Goal: Task Accomplishment & Management: Use online tool/utility

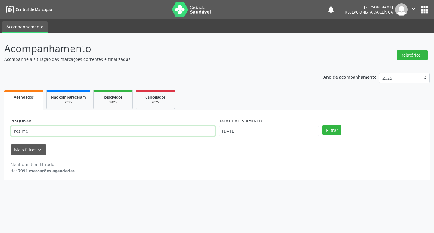
drag, startPoint x: 0, startPoint y: 0, endPoint x: 48, endPoint y: 129, distance: 137.7
click at [48, 129] on input "rosime" at bounding box center [113, 131] width 205 height 10
type input "r"
type input "[PERSON_NAME]"
click at [330, 130] on button "Filtrar" at bounding box center [331, 130] width 19 height 10
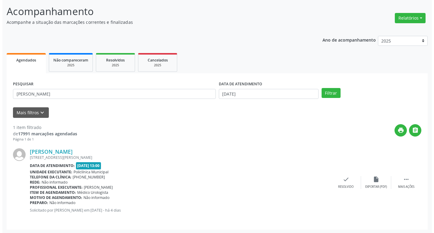
scroll to position [38, 0]
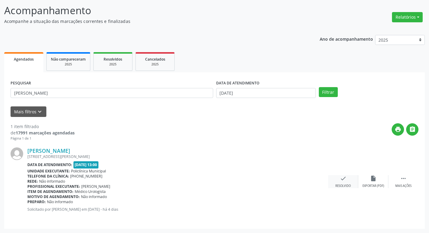
click at [348, 180] on div "check Resolvido" at bounding box center [343, 181] width 30 height 13
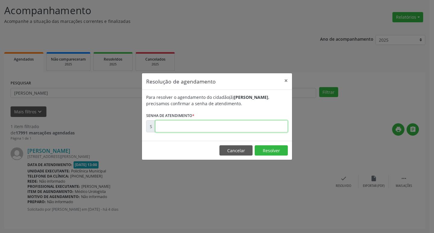
click at [228, 125] on input "text" at bounding box center [221, 126] width 132 height 12
type input "00178368"
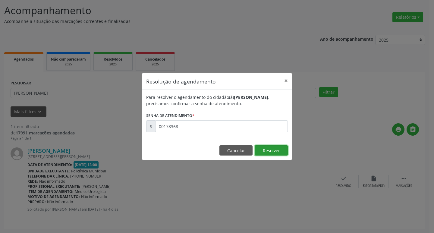
click at [285, 152] on button "Resolver" at bounding box center [270, 150] width 33 height 10
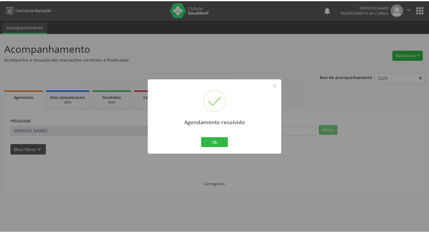
scroll to position [0, 0]
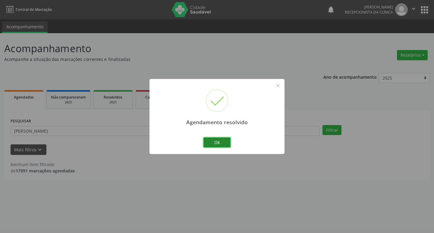
click at [226, 141] on button "Ok" at bounding box center [216, 142] width 27 height 10
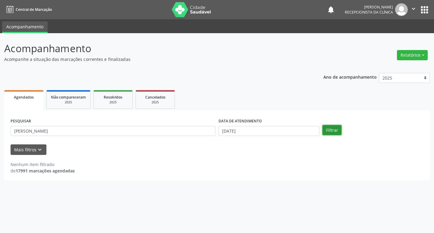
click at [331, 130] on button "Filtrar" at bounding box center [331, 130] width 19 height 10
click at [139, 130] on input "[PERSON_NAME]" at bounding box center [113, 131] width 205 height 10
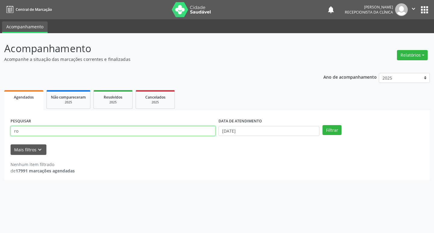
type input "r"
type input "[PERSON_NAME]"
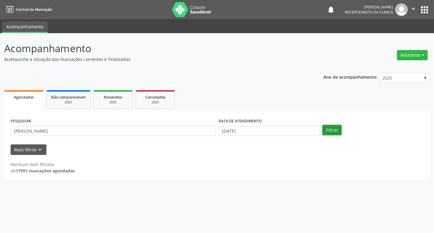
click at [338, 131] on button "Filtrar" at bounding box center [331, 130] width 19 height 10
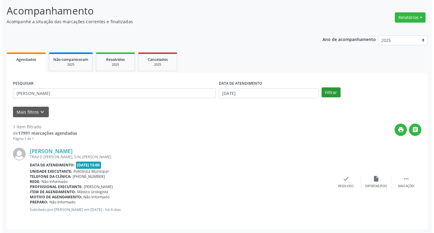
scroll to position [38, 0]
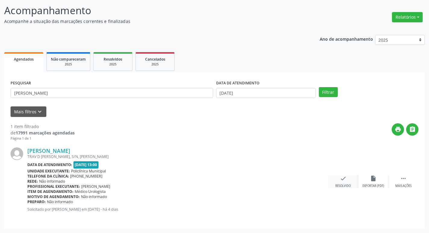
click at [340, 179] on icon "check" at bounding box center [343, 178] width 7 height 7
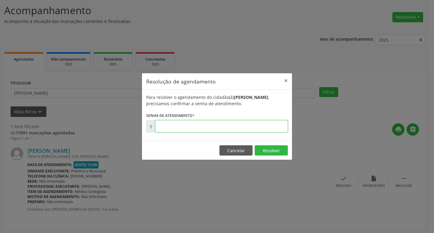
click at [205, 128] on input "text" at bounding box center [221, 126] width 132 height 12
type input "00178346"
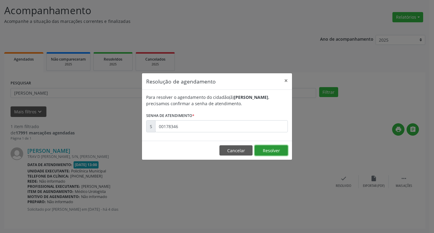
click at [269, 150] on button "Resolver" at bounding box center [270, 150] width 33 height 10
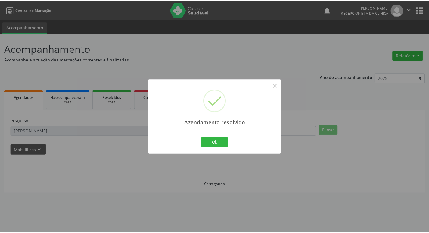
scroll to position [0, 0]
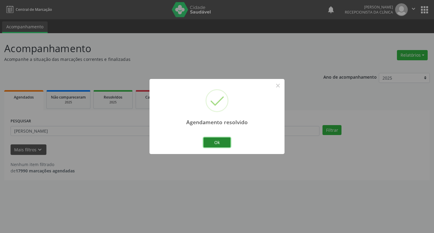
click at [222, 144] on button "Ok" at bounding box center [216, 142] width 27 height 10
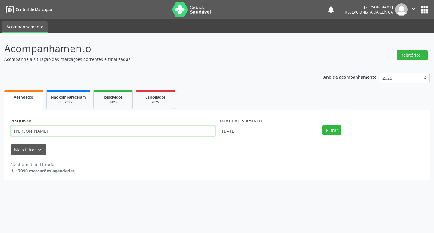
click at [42, 129] on input "[PERSON_NAME]" at bounding box center [113, 131] width 205 height 10
type input "p"
click at [52, 132] on input "text" at bounding box center [113, 131] width 205 height 10
type input "[PERSON_NAME]"
click at [339, 132] on button "Filtrar" at bounding box center [331, 130] width 19 height 10
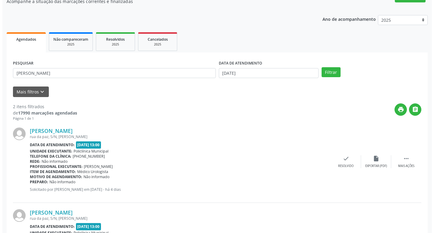
scroll to position [120, 0]
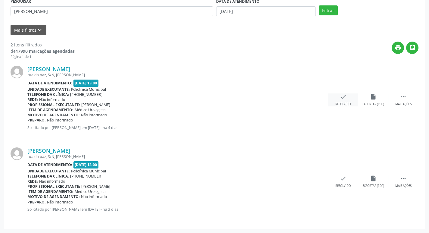
click at [344, 96] on icon "check" at bounding box center [343, 96] width 7 height 7
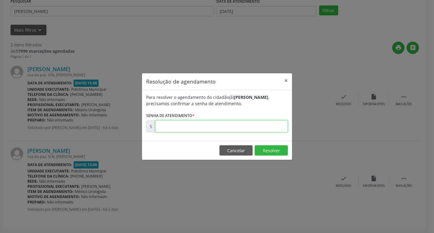
click at [269, 124] on input "text" at bounding box center [221, 126] width 132 height 12
type input "00178340"
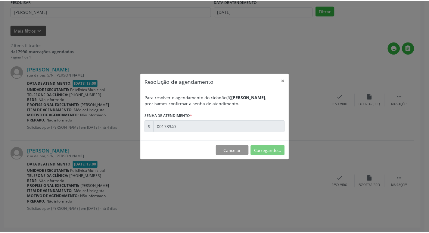
scroll to position [0, 0]
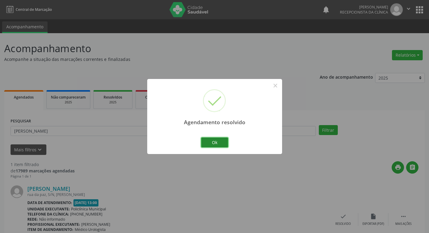
click at [222, 144] on button "Ok" at bounding box center [214, 142] width 27 height 10
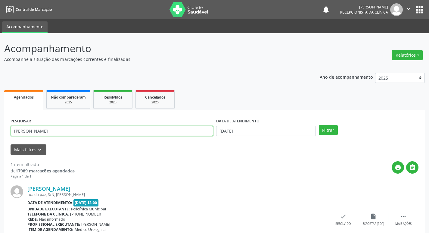
click at [48, 131] on input "[PERSON_NAME]" at bounding box center [112, 131] width 203 height 10
type input "a"
click at [46, 133] on input "text" at bounding box center [112, 131] width 203 height 10
type input "[PERSON_NAME]"
click at [336, 132] on button "Filtrar" at bounding box center [328, 130] width 19 height 10
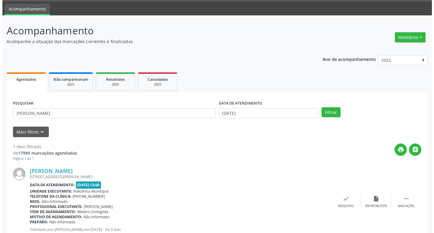
scroll to position [38, 0]
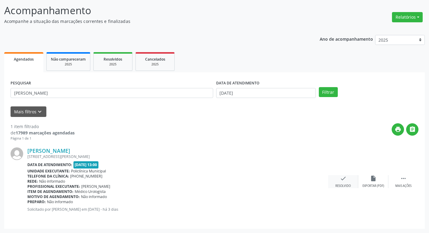
click at [340, 182] on div "check Resolvido" at bounding box center [343, 181] width 30 height 13
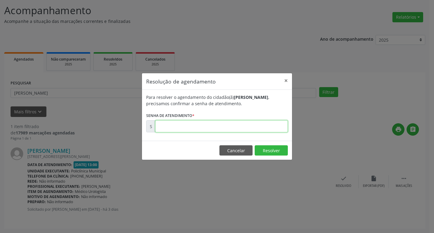
click at [181, 126] on input "text" at bounding box center [221, 126] width 132 height 12
type input "00178546"
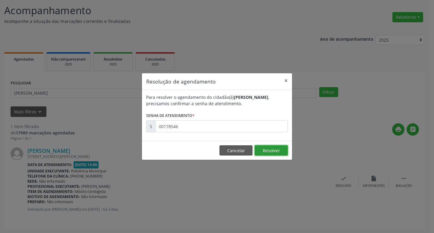
click at [267, 154] on button "Resolver" at bounding box center [270, 150] width 33 height 10
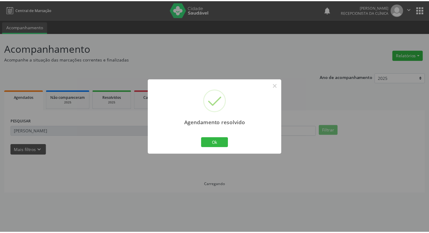
scroll to position [0, 0]
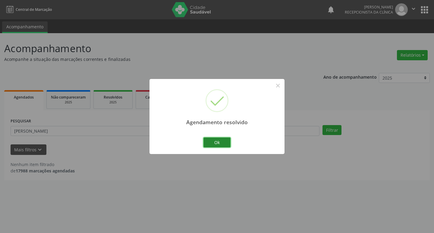
click at [227, 141] on button "Ok" at bounding box center [216, 142] width 27 height 10
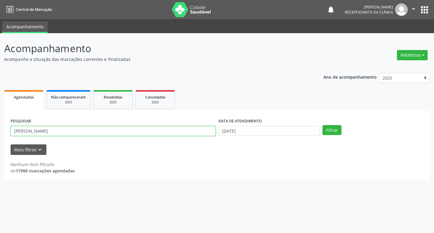
click at [67, 130] on input "[PERSON_NAME]" at bounding box center [113, 131] width 205 height 10
type input "j"
type input "[PERSON_NAME]"
click at [325, 134] on button "Filtrar" at bounding box center [331, 130] width 19 height 10
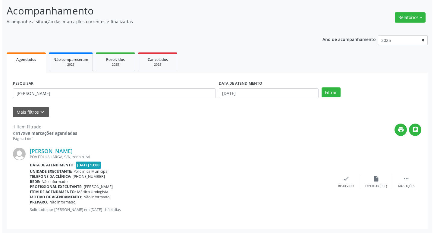
scroll to position [38, 0]
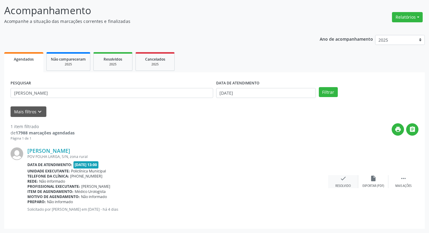
click at [343, 180] on icon "check" at bounding box center [343, 178] width 7 height 7
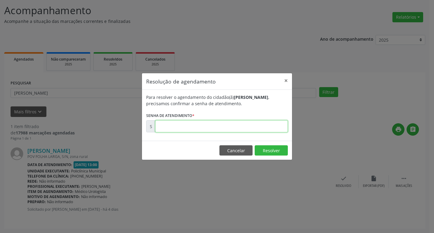
click at [256, 127] on input "text" at bounding box center [221, 126] width 132 height 12
type input "00178365"
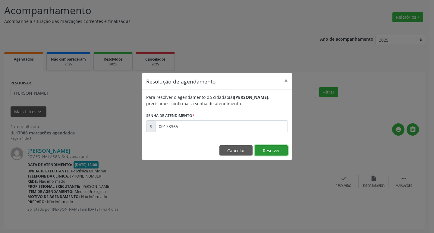
click at [267, 150] on button "Resolver" at bounding box center [270, 150] width 33 height 10
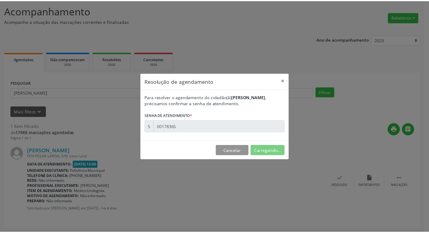
scroll to position [0, 0]
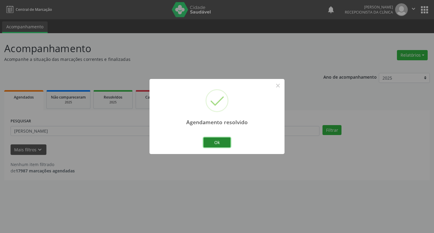
click at [229, 141] on button "Ok" at bounding box center [216, 142] width 27 height 10
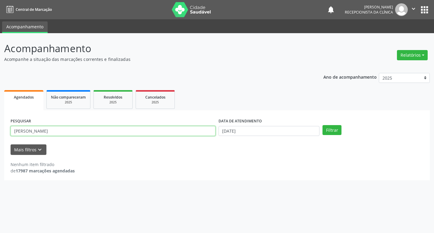
click at [64, 129] on input "[PERSON_NAME]" at bounding box center [113, 131] width 205 height 10
type input "j"
type input "dijalma"
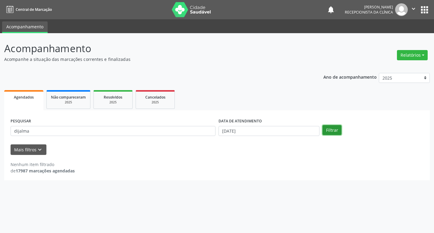
click at [326, 132] on button "Filtrar" at bounding box center [331, 130] width 19 height 10
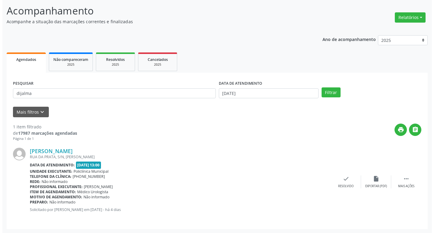
scroll to position [38, 0]
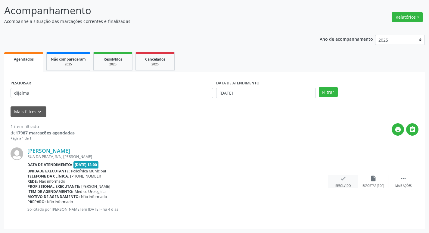
click at [344, 183] on div "check Resolvido" at bounding box center [343, 181] width 30 height 13
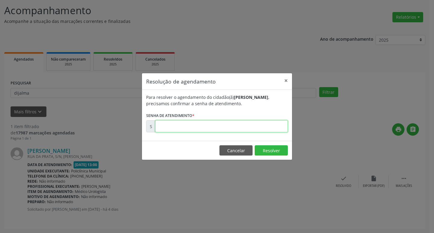
click at [244, 127] on input "text" at bounding box center [221, 126] width 132 height 12
type input "00178360"
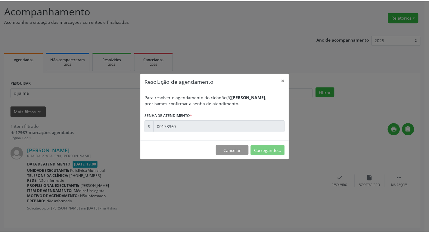
scroll to position [0, 0]
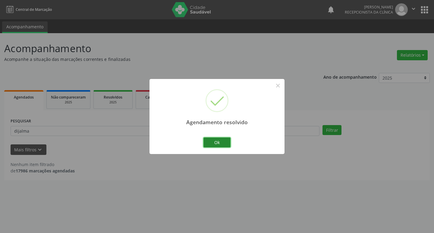
click at [224, 144] on button "Ok" at bounding box center [216, 142] width 27 height 10
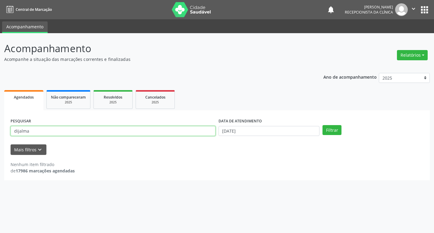
click at [46, 128] on input "dijalma" at bounding box center [113, 131] width 205 height 10
click at [49, 129] on input "dijalma" at bounding box center [113, 131] width 205 height 10
click at [49, 131] on input "dijalma" at bounding box center [113, 131] width 205 height 10
type input "d"
type input "[PERSON_NAME]"
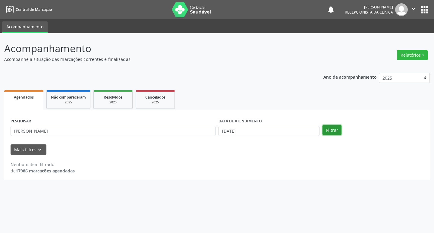
click at [334, 131] on button "Filtrar" at bounding box center [331, 130] width 19 height 10
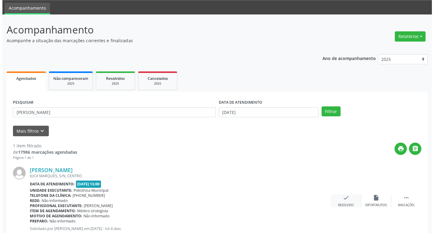
scroll to position [38, 0]
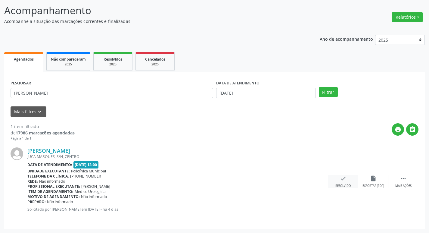
click at [342, 183] on div "check Resolvido" at bounding box center [343, 181] width 30 height 13
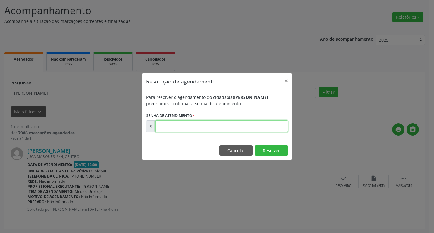
click at [217, 125] on input "text" at bounding box center [221, 126] width 132 height 12
type input "00178348"
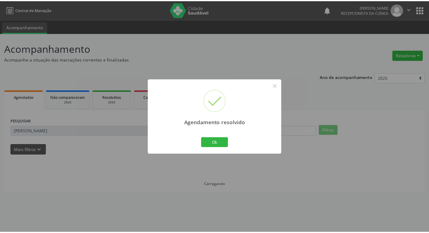
scroll to position [0, 0]
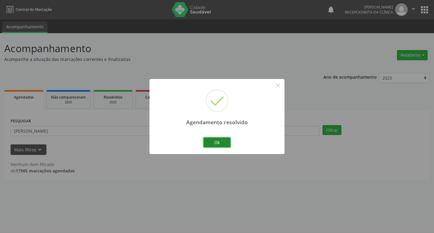
click at [225, 145] on button "Ok" at bounding box center [216, 142] width 27 height 10
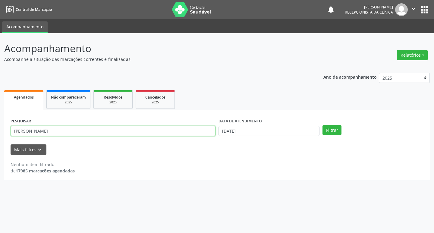
click at [61, 131] on input "[PERSON_NAME]" at bounding box center [113, 131] width 205 height 10
type input "j"
type input "[PERSON_NAME]"
click at [334, 132] on button "Filtrar" at bounding box center [331, 130] width 19 height 10
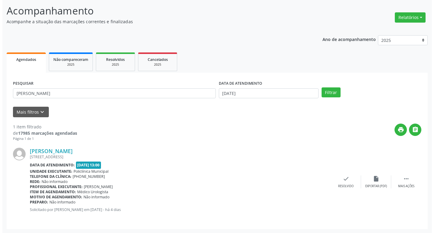
scroll to position [38, 0]
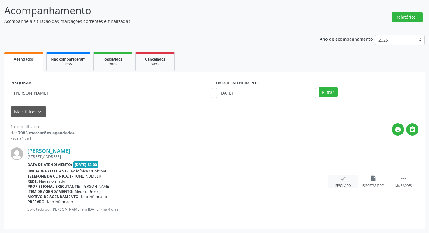
click at [337, 185] on div "Resolvido" at bounding box center [342, 186] width 15 height 4
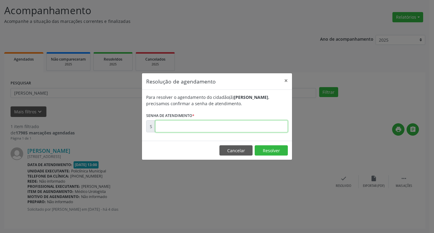
click at [259, 127] on input "text" at bounding box center [221, 126] width 132 height 12
type input "00178347"
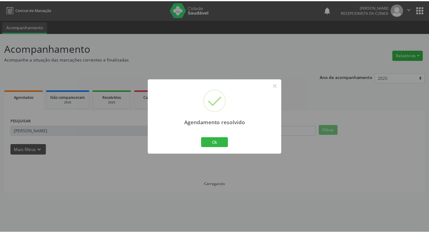
scroll to position [0, 0]
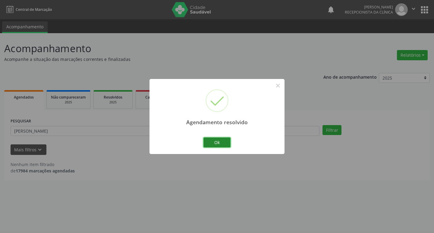
click at [225, 142] on button "Ok" at bounding box center [216, 142] width 27 height 10
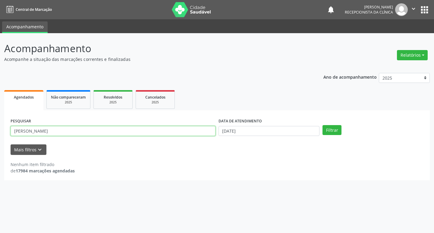
click at [90, 130] on input "[PERSON_NAME]" at bounding box center [113, 131] width 205 height 10
type input "j"
type input "[PERSON_NAME]"
click at [335, 130] on button "Filtrar" at bounding box center [331, 130] width 19 height 10
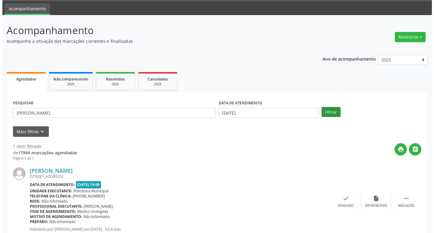
scroll to position [38, 0]
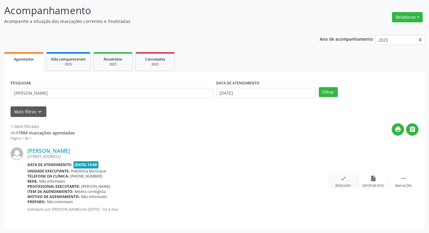
click at [346, 179] on icon "check" at bounding box center [343, 178] width 7 height 7
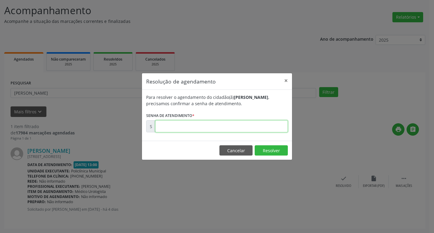
click at [246, 127] on input "text" at bounding box center [221, 126] width 132 height 12
type input "00178355"
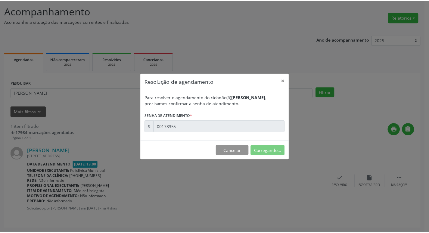
scroll to position [0, 0]
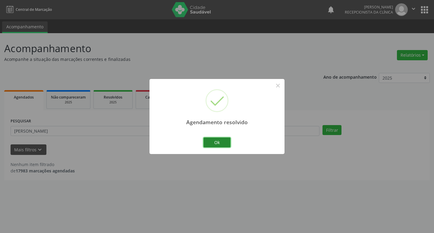
click at [218, 145] on button "Ok" at bounding box center [216, 142] width 27 height 10
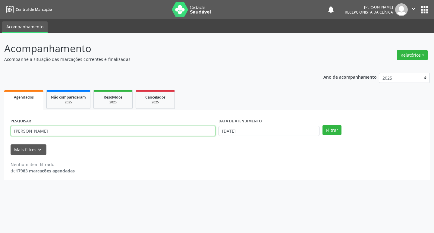
click at [63, 132] on input "[PERSON_NAME]" at bounding box center [113, 131] width 205 height 10
type input "j"
type input "sebastiao"
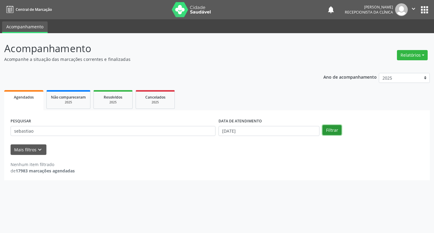
click at [337, 133] on button "Filtrar" at bounding box center [331, 130] width 19 height 10
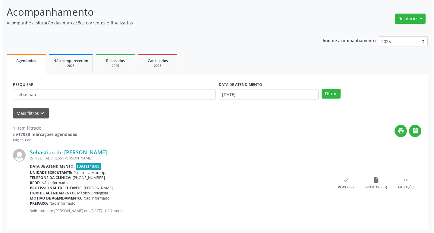
scroll to position [38, 0]
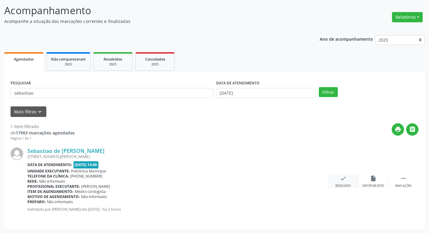
click at [344, 182] on div "check Resolvido" at bounding box center [343, 181] width 30 height 13
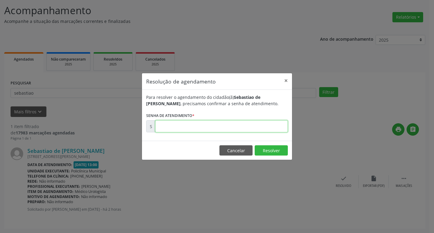
click at [201, 129] on input "text" at bounding box center [221, 126] width 132 height 12
type input "00179383"
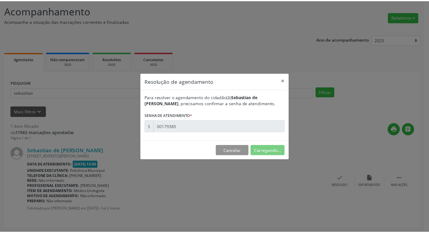
scroll to position [0, 0]
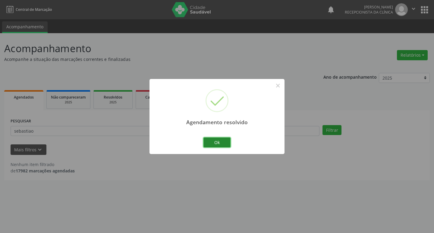
click at [212, 142] on button "Ok" at bounding box center [216, 142] width 27 height 10
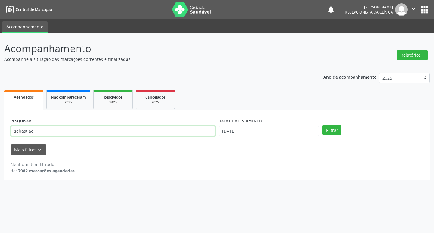
click at [42, 132] on input "sebastiao" at bounding box center [113, 131] width 205 height 10
type input "s"
type input "[PERSON_NAME]"
click at [338, 128] on button "Filtrar" at bounding box center [331, 130] width 19 height 10
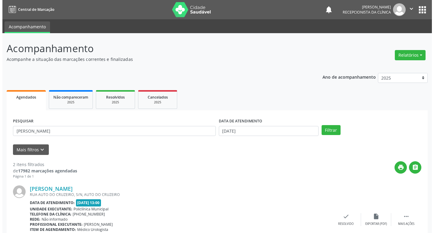
scroll to position [90, 0]
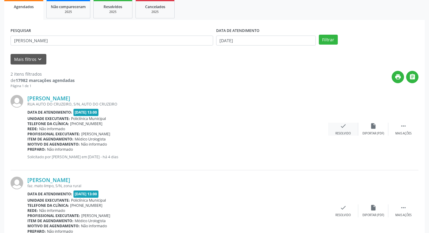
click at [340, 130] on div "check Resolvido" at bounding box center [343, 129] width 30 height 13
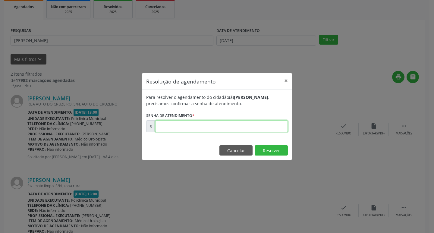
click at [245, 129] on input "text" at bounding box center [221, 126] width 132 height 12
type input "00178361"
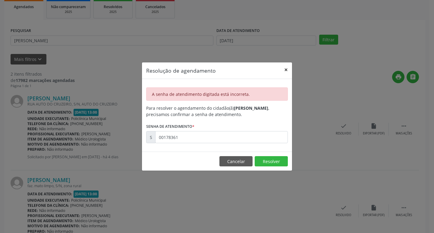
click at [286, 69] on button "×" at bounding box center [286, 69] width 12 height 15
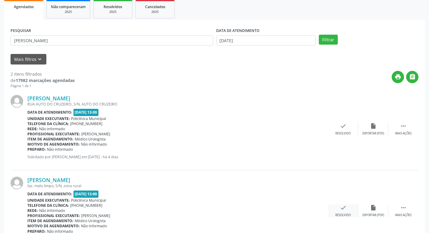
click at [347, 210] on div "check Resolvido" at bounding box center [343, 210] width 30 height 13
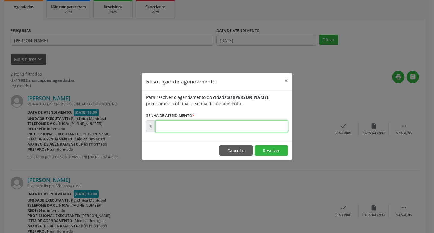
click at [256, 126] on input "text" at bounding box center [221, 126] width 132 height 12
type input "00178361"
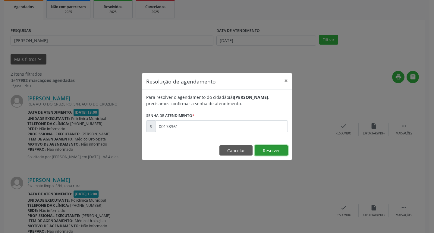
click at [280, 152] on button "Resolver" at bounding box center [270, 150] width 33 height 10
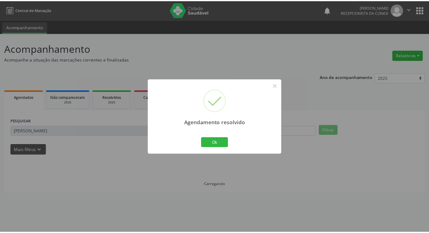
scroll to position [0, 0]
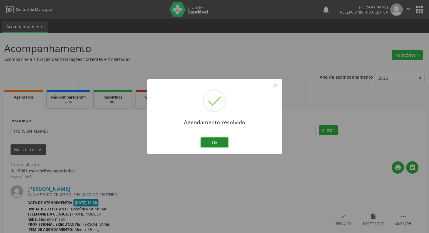
click at [214, 142] on button "Ok" at bounding box center [214, 142] width 27 height 10
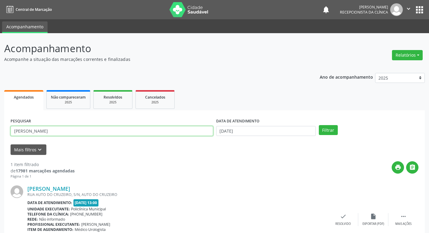
click at [43, 132] on input "[PERSON_NAME]" at bounding box center [112, 131] width 203 height 10
type input "j"
type input "[PERSON_NAME]"
click at [323, 131] on button "Filtrar" at bounding box center [328, 130] width 19 height 10
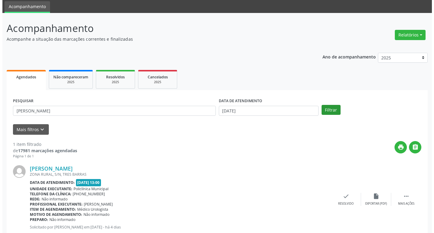
scroll to position [38, 0]
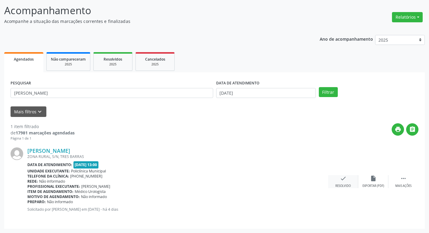
click at [339, 183] on div "check Resolvido" at bounding box center [343, 181] width 30 height 13
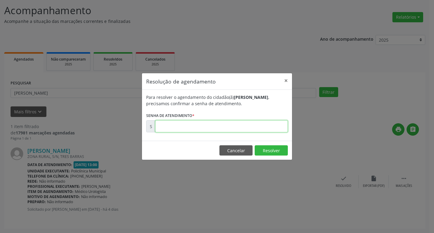
click at [205, 126] on input "text" at bounding box center [221, 126] width 132 height 12
type input "00178352"
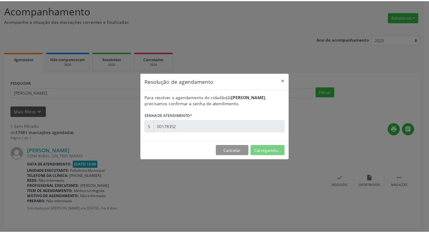
scroll to position [0, 0]
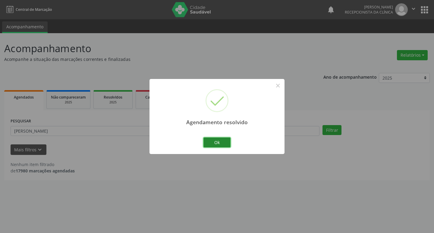
click at [216, 141] on button "Ok" at bounding box center [216, 142] width 27 height 10
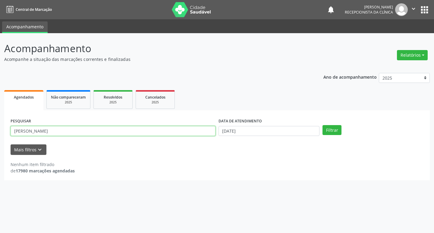
click at [62, 129] on input "[PERSON_NAME]" at bounding box center [113, 131] width 205 height 10
type input "p"
type input "[PERSON_NAME]"
click at [324, 130] on button "Filtrar" at bounding box center [331, 130] width 19 height 10
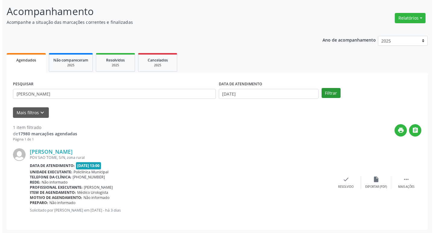
scroll to position [38, 0]
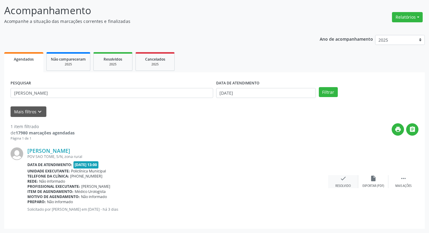
click at [338, 182] on div "check Resolvido" at bounding box center [343, 181] width 30 height 13
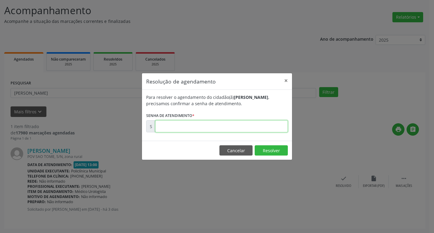
click at [251, 127] on input "text" at bounding box center [221, 126] width 132 height 12
type input "00178543"
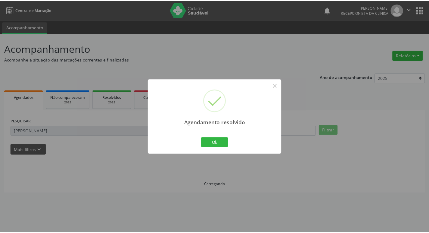
scroll to position [0, 0]
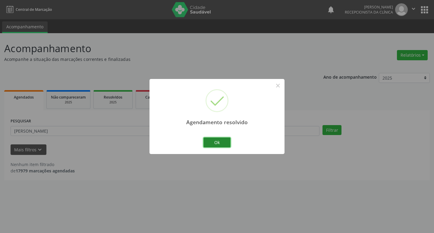
click at [228, 143] on button "Ok" at bounding box center [216, 142] width 27 height 10
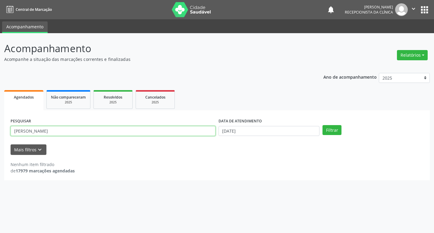
click at [59, 128] on input "[PERSON_NAME]" at bounding box center [113, 131] width 205 height 10
type input "j"
type input "[PERSON_NAME]"
click at [337, 129] on button "Filtrar" at bounding box center [331, 130] width 19 height 10
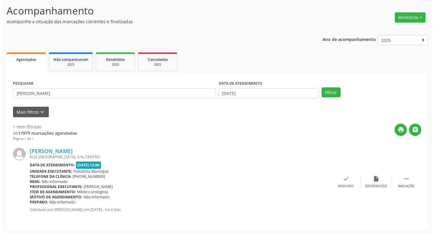
scroll to position [38, 0]
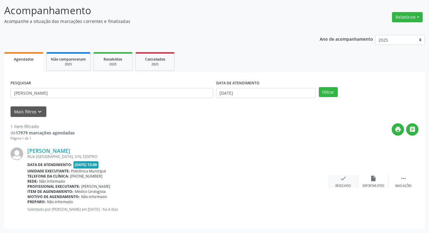
click at [339, 182] on div "check Resolvido" at bounding box center [343, 181] width 30 height 13
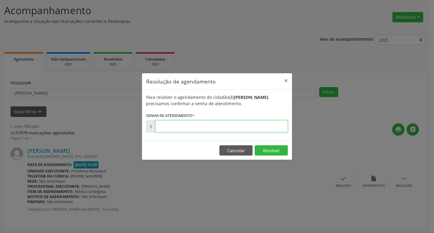
click at [234, 128] on input "text" at bounding box center [221, 126] width 132 height 12
type input "00178364"
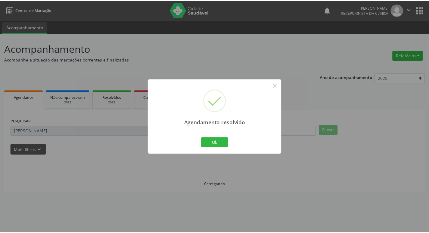
scroll to position [0, 0]
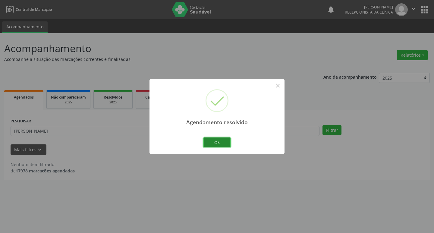
click at [226, 143] on button "Ok" at bounding box center [216, 142] width 27 height 10
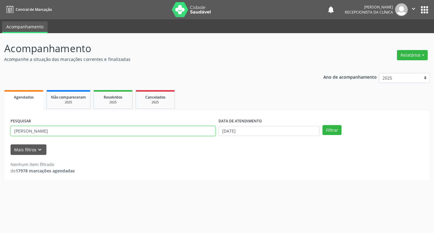
click at [44, 132] on input "[PERSON_NAME]" at bounding box center [113, 131] width 205 height 10
type input "m"
type input "[PERSON_NAME]"
click at [333, 131] on button "Filtrar" at bounding box center [331, 130] width 19 height 10
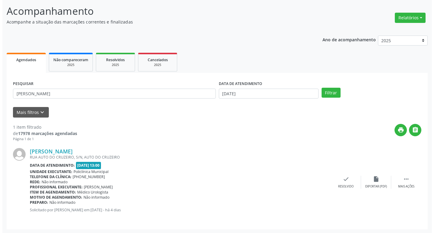
scroll to position [38, 0]
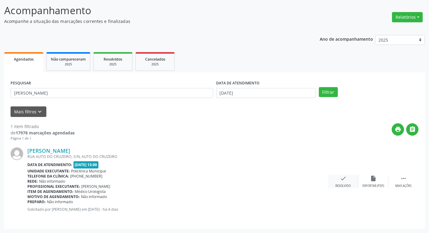
click at [340, 182] on icon "check" at bounding box center [343, 178] width 7 height 7
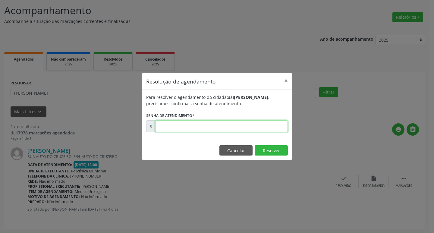
click at [257, 128] on input "text" at bounding box center [221, 126] width 132 height 12
type input "00178358"
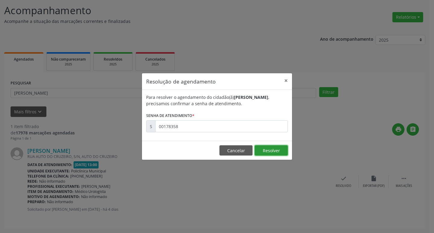
click at [285, 149] on button "Resolver" at bounding box center [270, 150] width 33 height 10
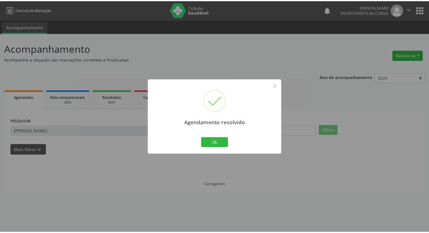
scroll to position [0, 0]
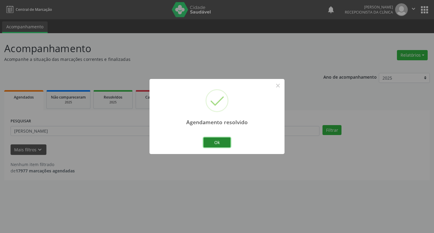
click at [228, 143] on button "Ok" at bounding box center [216, 142] width 27 height 10
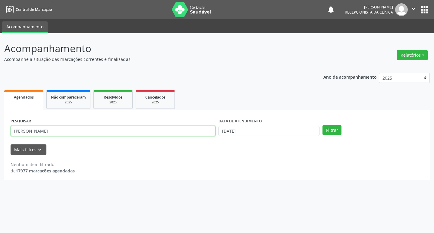
click at [156, 132] on input "[PERSON_NAME]" at bounding box center [113, 131] width 205 height 10
type input "j"
type input "[PERSON_NAME]"
click at [339, 128] on button "Filtrar" at bounding box center [331, 130] width 19 height 10
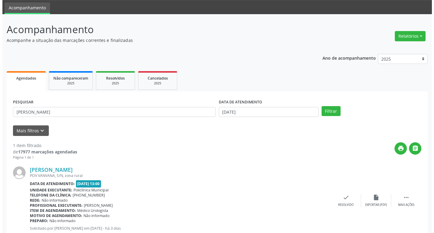
scroll to position [38, 0]
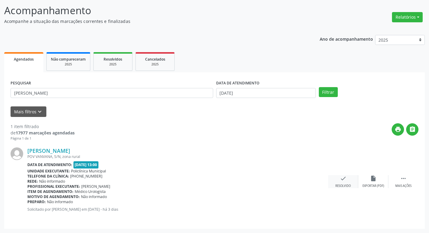
click at [347, 179] on div "check Resolvido" at bounding box center [343, 181] width 30 height 13
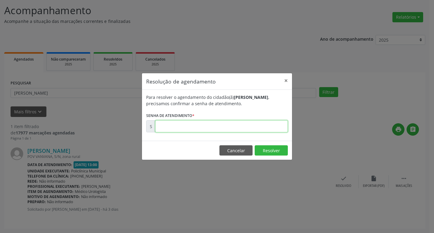
click at [252, 126] on input "text" at bounding box center [221, 126] width 132 height 12
type input "00178547"
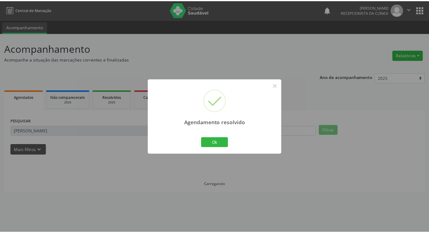
scroll to position [0, 0]
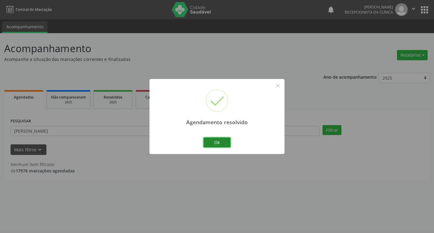
click at [229, 139] on button "Ok" at bounding box center [216, 142] width 27 height 10
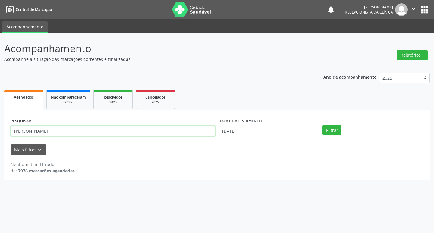
click at [66, 131] on input "[PERSON_NAME]" at bounding box center [113, 131] width 205 height 10
type input "l"
type input "arlindo"
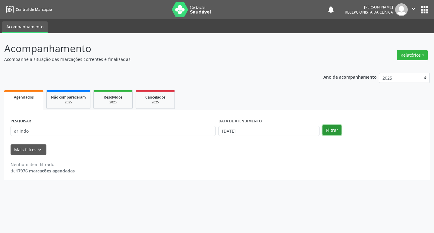
click at [330, 132] on button "Filtrar" at bounding box center [331, 130] width 19 height 10
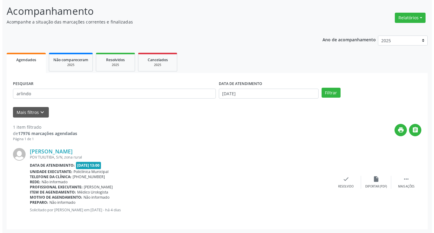
scroll to position [38, 0]
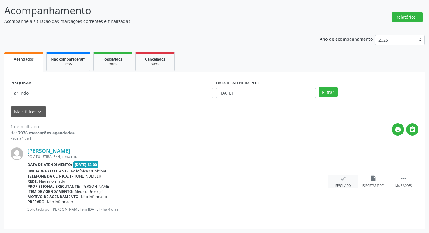
click at [347, 185] on div "Resolvido" at bounding box center [342, 186] width 15 height 4
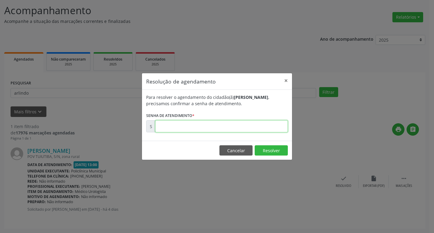
click at [247, 128] on input "text" at bounding box center [221, 126] width 132 height 12
type input "00178367"
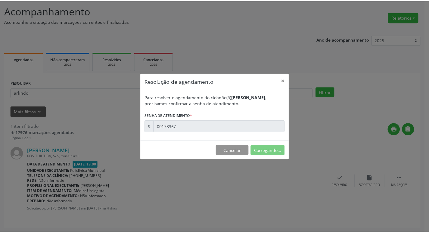
scroll to position [0, 0]
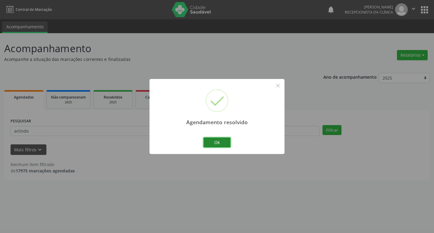
click at [225, 145] on button "Ok" at bounding box center [216, 142] width 27 height 10
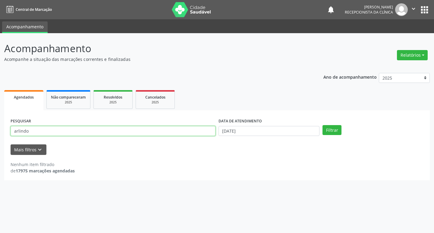
click at [83, 132] on input "arlindo" at bounding box center [113, 131] width 205 height 10
type input "a"
type input "alvino"
click at [324, 131] on button "Filtrar" at bounding box center [331, 130] width 19 height 10
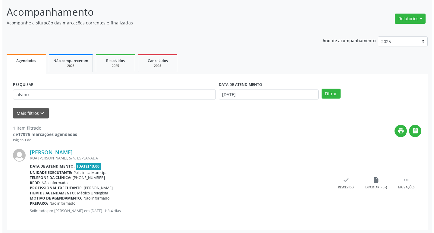
scroll to position [38, 0]
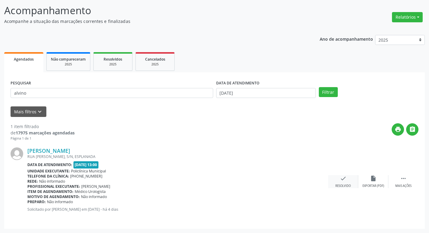
click at [348, 182] on div "check Resolvido" at bounding box center [343, 181] width 30 height 13
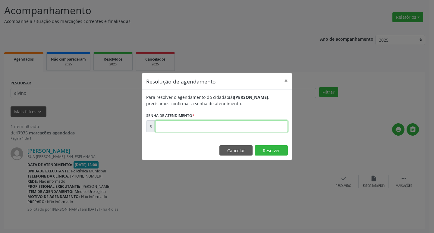
click at [230, 123] on input "text" at bounding box center [221, 126] width 132 height 12
type input "00178363"
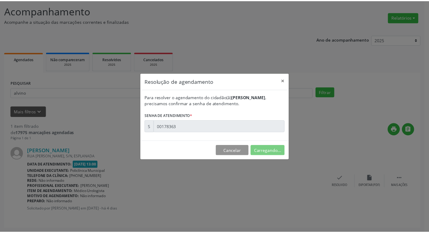
scroll to position [0, 0]
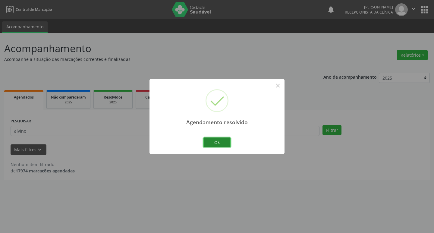
click at [206, 140] on button "Ok" at bounding box center [216, 142] width 27 height 10
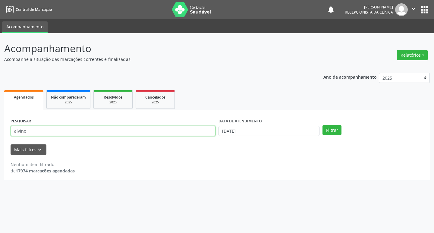
click at [80, 134] on input "alvino" at bounding box center [113, 131] width 205 height 10
type input "a"
type input "durvalina"
click at [322, 125] on button "Filtrar" at bounding box center [331, 130] width 19 height 10
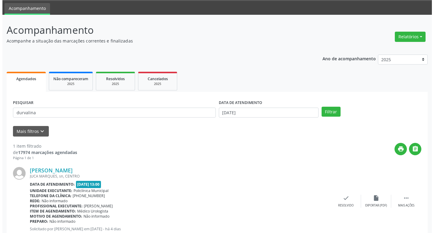
scroll to position [38, 0]
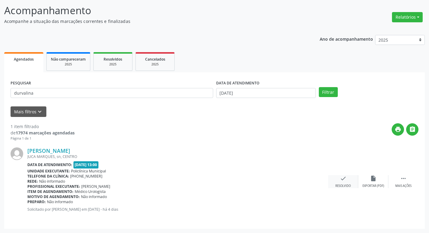
click at [333, 181] on div "check Resolvido" at bounding box center [343, 181] width 30 height 13
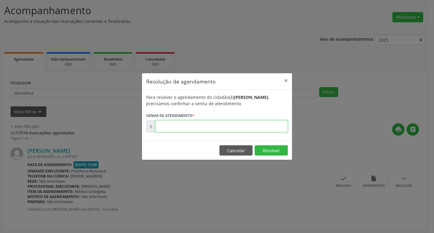
click at [242, 126] on input "text" at bounding box center [221, 126] width 132 height 12
type input "00178338"
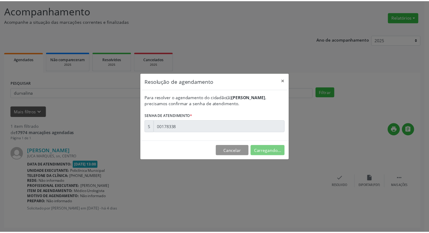
scroll to position [0, 0]
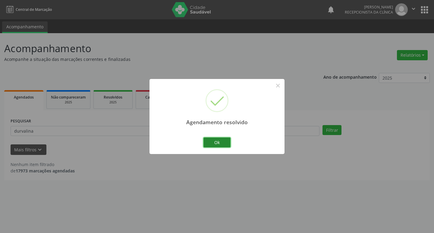
click at [229, 142] on button "Ok" at bounding box center [216, 142] width 27 height 10
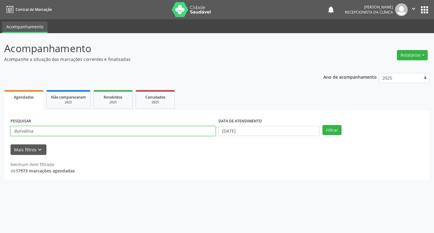
click at [63, 132] on input "durvalina" at bounding box center [113, 131] width 205 height 10
type input "d"
type input "magna"
click at [334, 130] on button "Filtrar" at bounding box center [331, 130] width 19 height 10
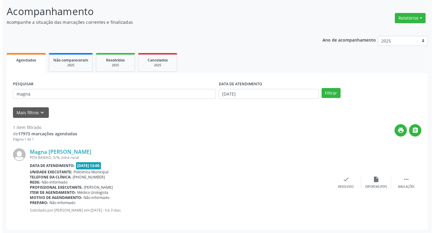
scroll to position [38, 0]
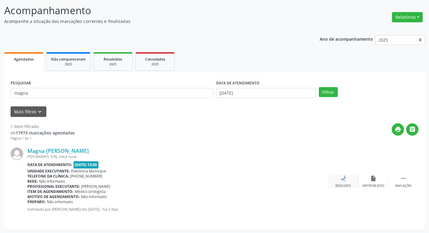
click at [340, 180] on div "check Resolvido" at bounding box center [343, 181] width 30 height 13
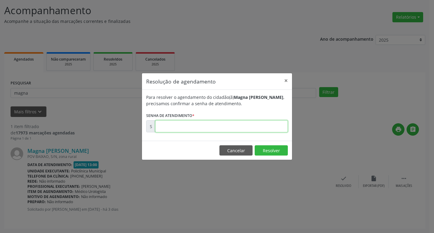
click at [200, 128] on input "text" at bounding box center [221, 126] width 132 height 12
type input "00178545"
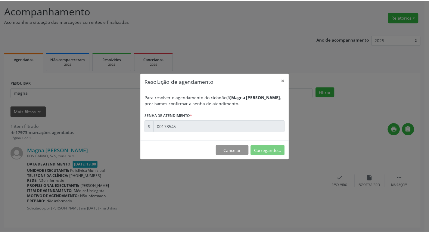
scroll to position [0, 0]
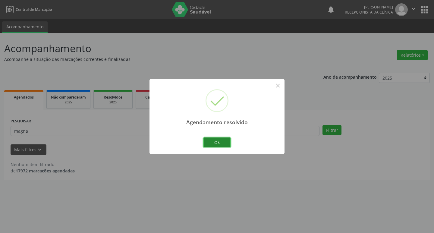
click at [212, 140] on button "Ok" at bounding box center [216, 142] width 27 height 10
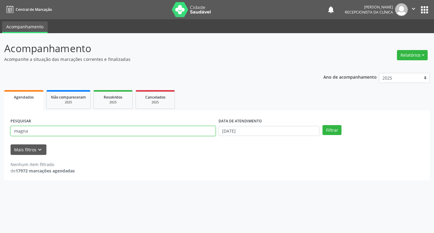
drag, startPoint x: 146, startPoint y: 129, endPoint x: 144, endPoint y: 126, distance: 4.2
click at [144, 126] on input "magna" at bounding box center [113, 131] width 205 height 10
type input "m"
type input "[PERSON_NAME]"
click at [322, 125] on button "Filtrar" at bounding box center [331, 130] width 19 height 10
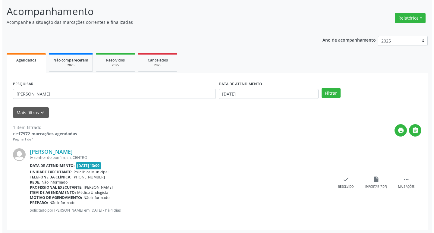
scroll to position [38, 0]
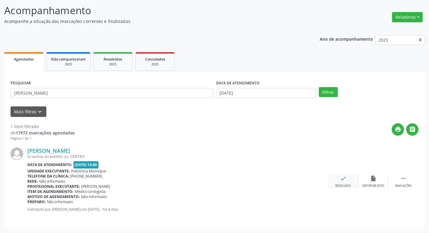
click at [347, 180] on div "check Resolvido" at bounding box center [343, 181] width 30 height 13
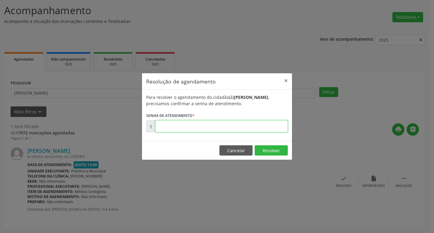
click at [233, 125] on input "text" at bounding box center [221, 126] width 132 height 12
type input "00178353"
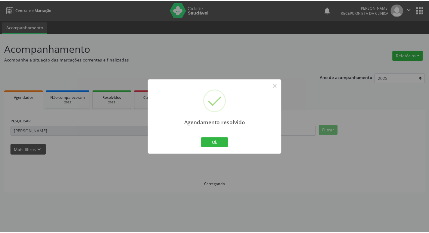
scroll to position [0, 0]
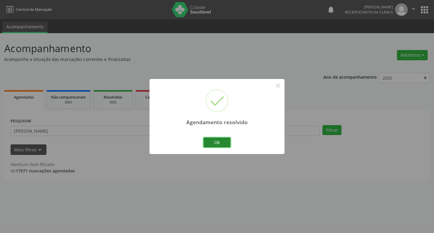
click at [216, 144] on button "Ok" at bounding box center [216, 142] width 27 height 10
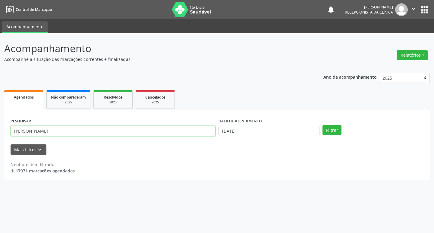
click at [104, 132] on input "[PERSON_NAME]" at bounding box center [113, 131] width 205 height 10
type input "w"
type input "isabela"
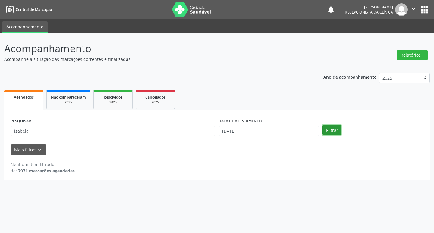
click at [333, 127] on button "Filtrar" at bounding box center [331, 130] width 19 height 10
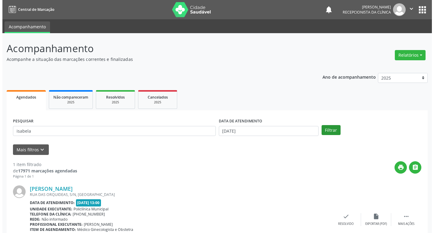
scroll to position [38, 0]
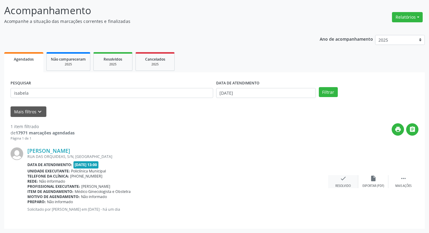
click at [351, 184] on div "Resolvido" at bounding box center [342, 186] width 15 height 4
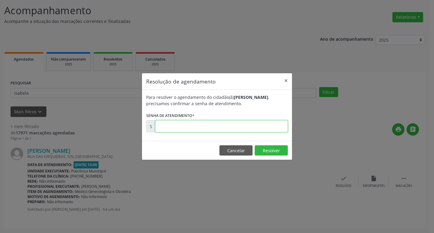
click at [239, 125] on input "text" at bounding box center [221, 126] width 132 height 12
type input "00179019"
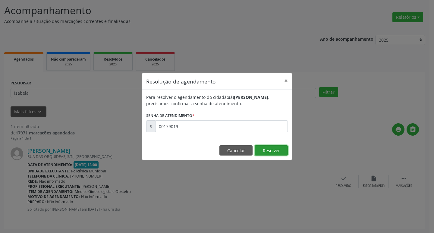
click at [271, 150] on button "Resolver" at bounding box center [270, 150] width 33 height 10
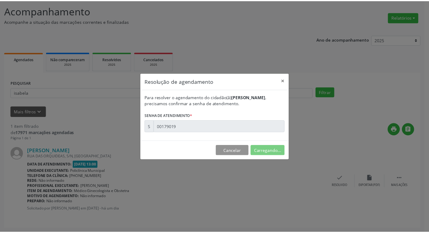
scroll to position [0, 0]
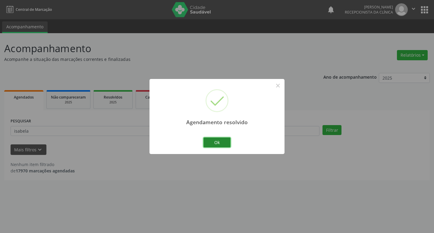
click at [226, 144] on button "Ok" at bounding box center [216, 142] width 27 height 10
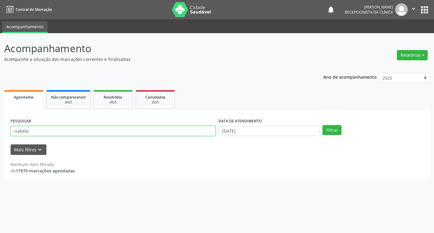
click at [114, 129] on input "isabela" at bounding box center [113, 131] width 205 height 10
type input "i"
click at [332, 127] on button "Filtrar" at bounding box center [331, 130] width 19 height 10
click at [130, 132] on input "[PERSON_NAME]" at bounding box center [113, 131] width 205 height 10
type input "a"
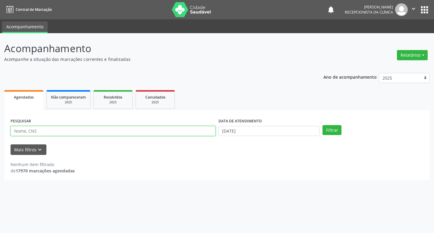
click at [130, 131] on input "text" at bounding box center [113, 131] width 205 height 10
type input "naira"
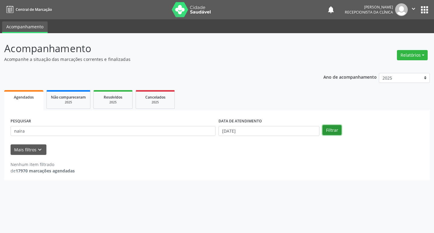
click at [336, 134] on button "Filtrar" at bounding box center [331, 130] width 19 height 10
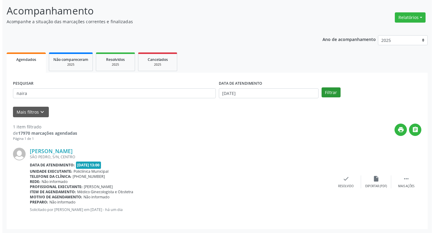
scroll to position [38, 0]
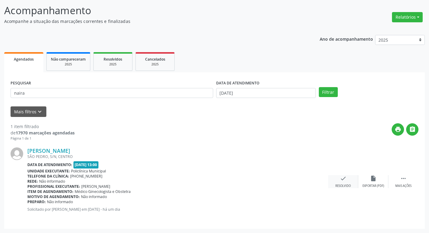
click at [349, 184] on div "Resolvido" at bounding box center [342, 186] width 15 height 4
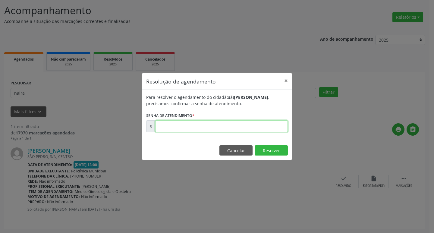
click at [248, 127] on input "text" at bounding box center [221, 126] width 132 height 12
type input "00178943"
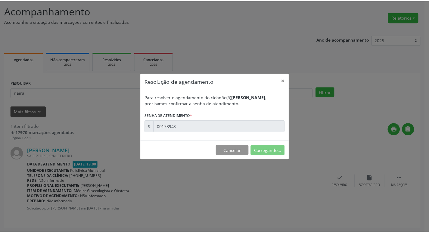
scroll to position [0, 0]
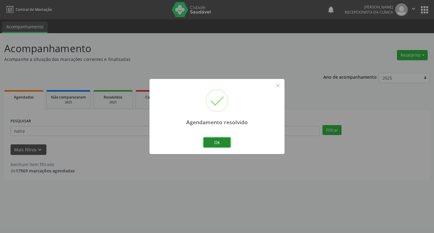
click at [222, 139] on button "Ok" at bounding box center [216, 142] width 27 height 10
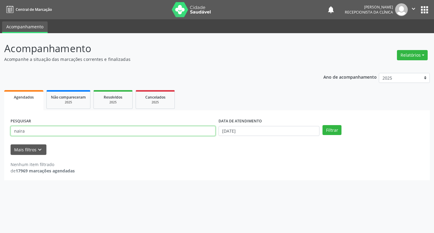
click at [187, 129] on input "naira" at bounding box center [113, 131] width 205 height 10
type input "n"
click at [106, 131] on input "[PERSON_NAME]" at bounding box center [113, 131] width 205 height 10
type input "[PERSON_NAME]"
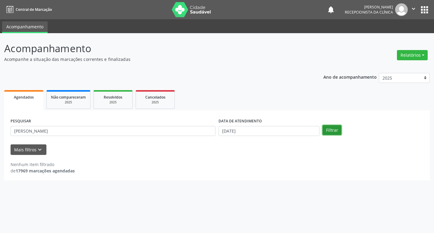
click at [336, 127] on button "Filtrar" at bounding box center [331, 130] width 19 height 10
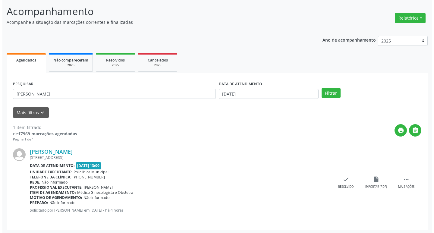
scroll to position [38, 0]
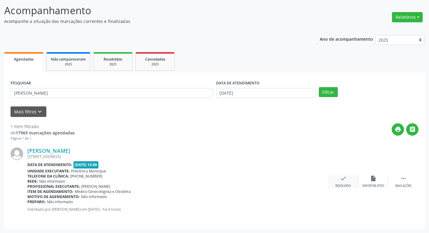
click at [335, 186] on div "Resolvido" at bounding box center [342, 186] width 15 height 4
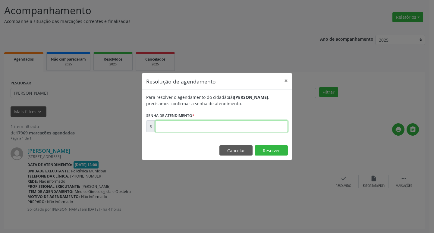
click at [237, 126] on input "text" at bounding box center [221, 126] width 132 height 12
type input "00179342"
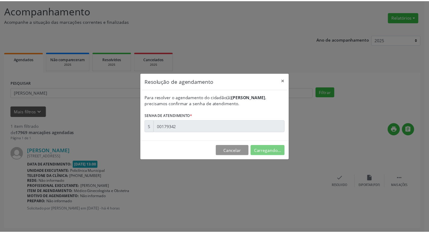
scroll to position [0, 0]
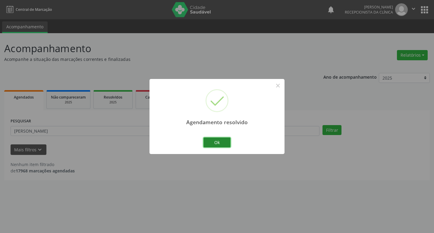
click at [228, 140] on button "Ok" at bounding box center [216, 142] width 27 height 10
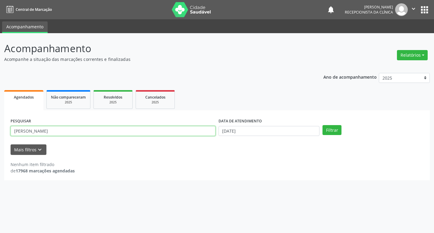
click at [45, 132] on input "[PERSON_NAME]" at bounding box center [113, 131] width 205 height 10
type input "b"
type input "anabel"
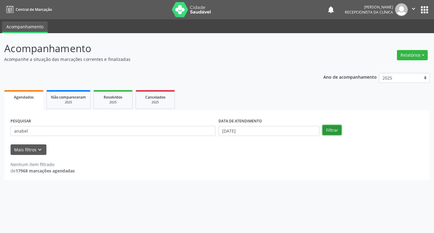
click at [328, 133] on button "Filtrar" at bounding box center [331, 130] width 19 height 10
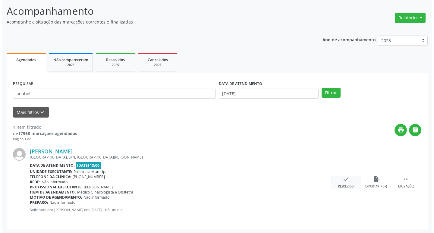
scroll to position [38, 0]
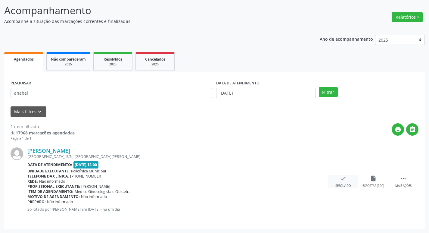
click at [342, 180] on icon "check" at bounding box center [343, 178] width 7 height 7
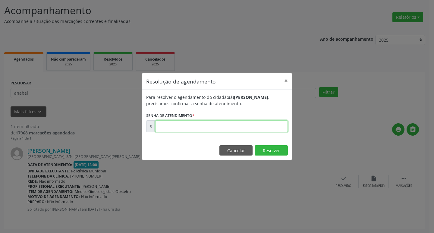
click at [207, 124] on input "text" at bounding box center [221, 126] width 132 height 12
type input "00178945"
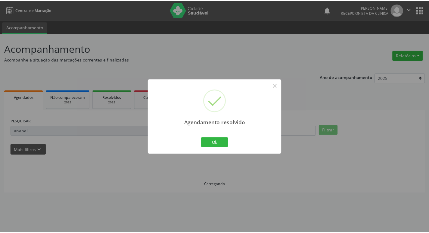
scroll to position [0, 0]
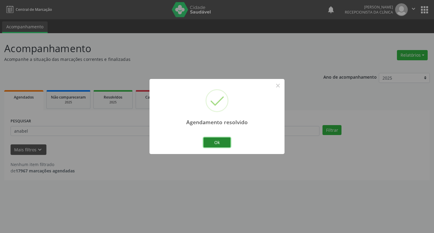
click at [210, 146] on button "Ok" at bounding box center [216, 142] width 27 height 10
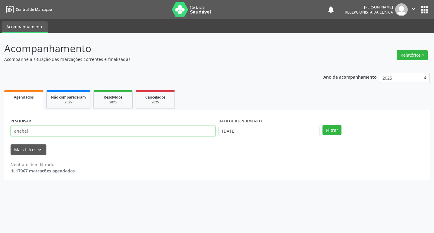
click at [101, 129] on input "anabel" at bounding box center [113, 131] width 205 height 10
type input "a"
type input "elionai"
click at [322, 125] on button "Filtrar" at bounding box center [331, 130] width 19 height 10
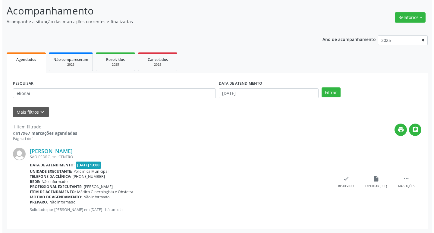
scroll to position [38, 0]
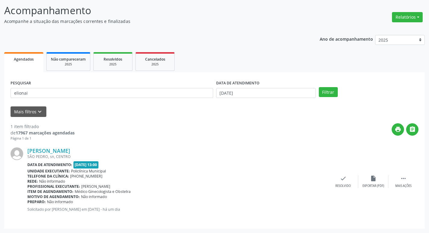
click at [345, 175] on div "[PERSON_NAME] [GEOGRAPHIC_DATA], sn, CENTRO Data de atendimento: [DATE] 13:00 U…" at bounding box center [215, 181] width 408 height 81
click at [345, 177] on icon "check" at bounding box center [343, 178] width 7 height 7
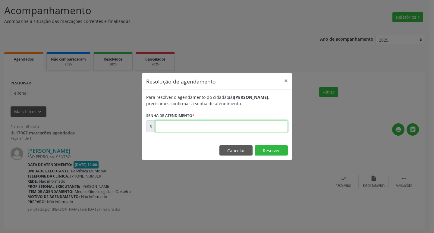
click at [241, 127] on input "text" at bounding box center [221, 126] width 132 height 12
type input "00179111"
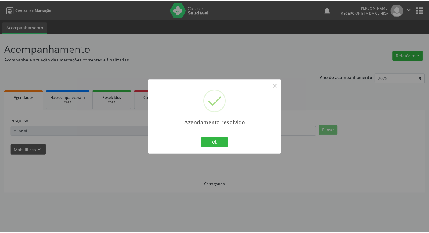
scroll to position [0, 0]
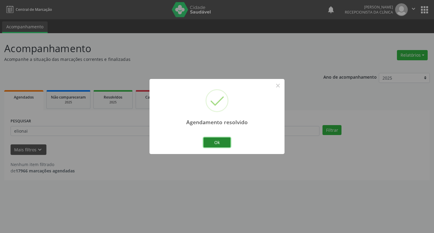
click at [225, 144] on button "Ok" at bounding box center [216, 142] width 27 height 10
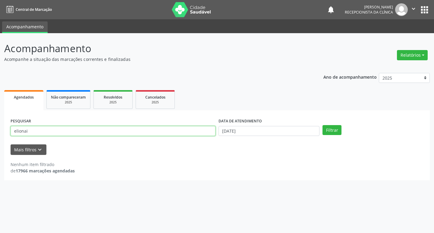
click at [103, 130] on input "elionai" at bounding box center [113, 131] width 205 height 10
type input "e"
type input "valdenice"
click at [335, 127] on button "Filtrar" at bounding box center [331, 130] width 19 height 10
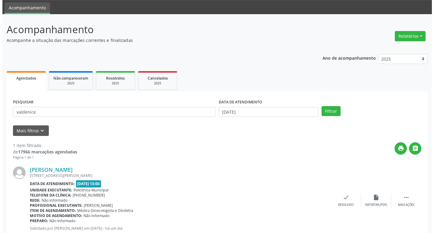
scroll to position [38, 0]
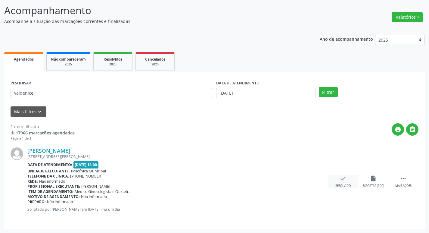
click at [347, 184] on div "Resolvido" at bounding box center [342, 186] width 15 height 4
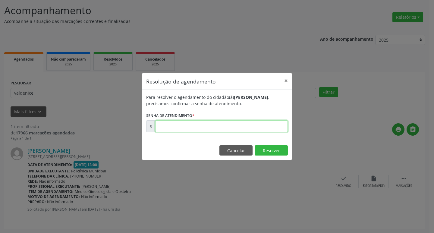
click at [186, 128] on input "text" at bounding box center [221, 126] width 132 height 12
type input "00178969"
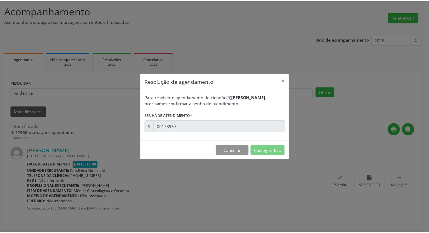
scroll to position [0, 0]
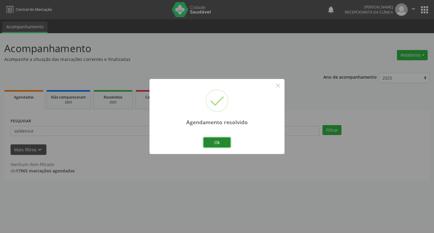
click at [225, 145] on button "Ok" at bounding box center [216, 142] width 27 height 10
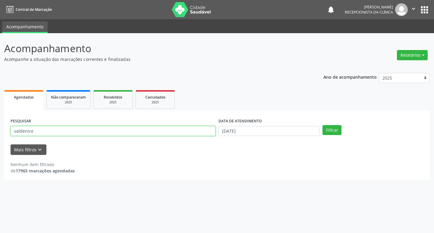
click at [82, 133] on input "valdenice" at bounding box center [113, 131] width 205 height 10
type input "v"
type input "maria auxiliad"
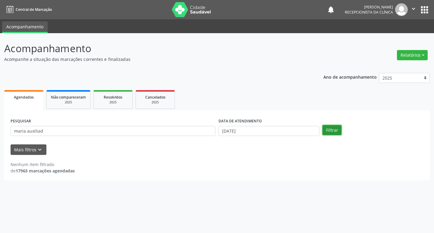
click at [334, 131] on button "Filtrar" at bounding box center [331, 130] width 19 height 10
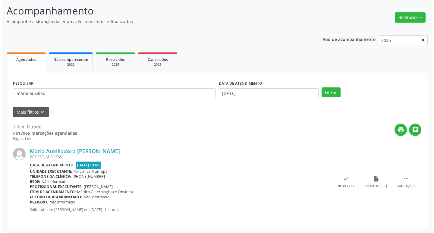
scroll to position [38, 0]
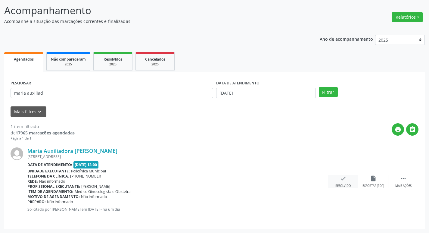
click at [345, 180] on icon "check" at bounding box center [343, 178] width 7 height 7
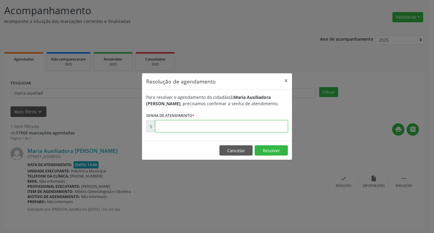
click at [225, 128] on input "text" at bounding box center [221, 126] width 132 height 12
type input "00179001"
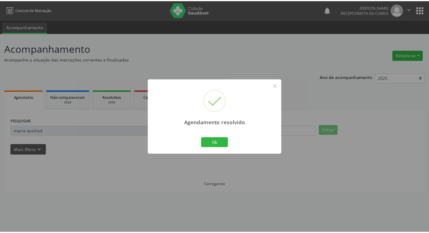
scroll to position [0, 0]
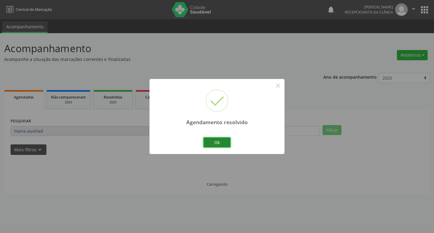
click at [226, 141] on button "Ok" at bounding box center [216, 142] width 27 height 10
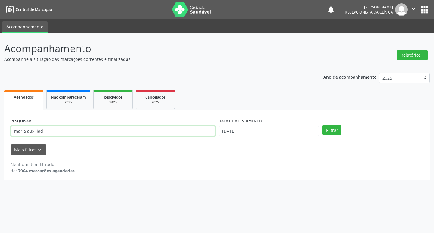
click at [65, 130] on input "maria auxiliad" at bounding box center [113, 131] width 205 height 10
type input "m"
type input "neuza"
click at [322, 125] on button "Filtrar" at bounding box center [331, 130] width 19 height 10
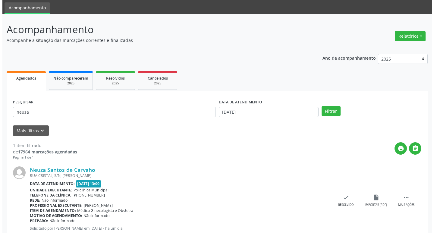
scroll to position [38, 0]
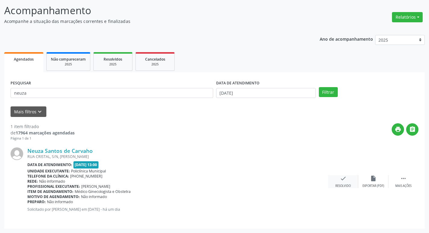
click at [347, 178] on div "check Resolvido" at bounding box center [343, 181] width 30 height 13
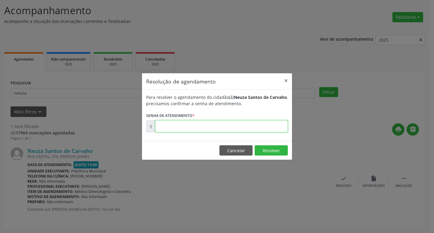
click at [252, 125] on input "text" at bounding box center [221, 126] width 132 height 12
type input "00178956"
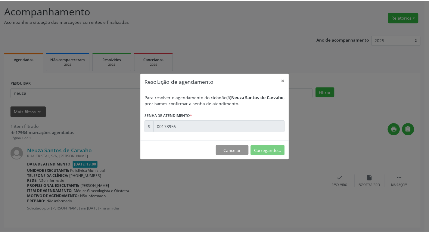
scroll to position [0, 0]
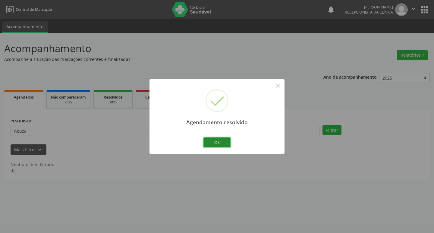
click at [222, 143] on button "Ok" at bounding box center [216, 142] width 27 height 10
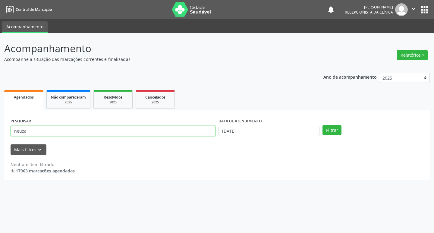
click at [103, 133] on input "neuza" at bounding box center [113, 131] width 205 height 10
type input "n"
type input "eliane"
click at [322, 125] on button "Filtrar" at bounding box center [331, 130] width 19 height 10
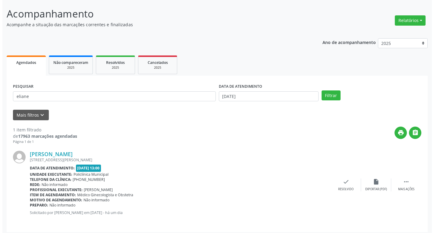
scroll to position [38, 0]
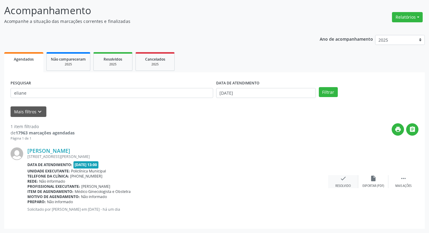
click at [345, 178] on icon "check" at bounding box center [343, 178] width 7 height 7
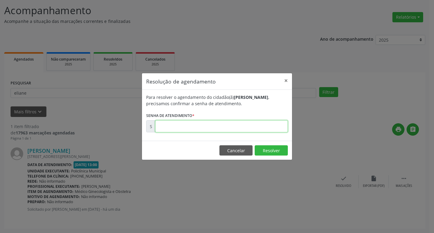
click at [235, 128] on input "text" at bounding box center [221, 126] width 132 height 12
type input "00178993"
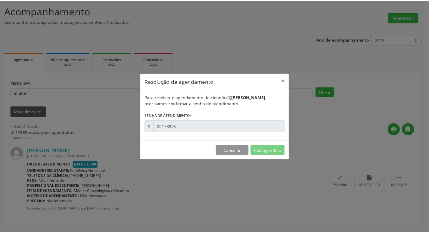
scroll to position [0, 0]
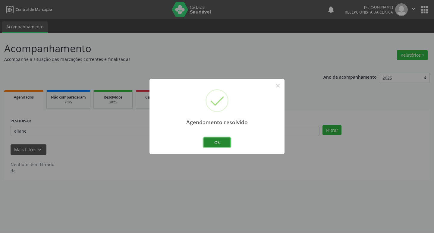
click at [223, 143] on button "Ok" at bounding box center [216, 142] width 27 height 10
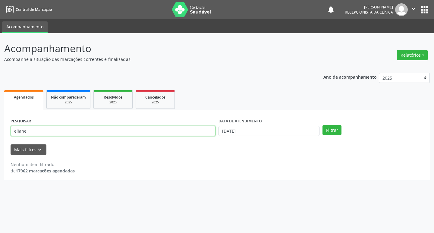
click at [67, 132] on input "eliane" at bounding box center [113, 131] width 205 height 10
type input "e"
type input "[PERSON_NAME]"
click at [322, 125] on button "Filtrar" at bounding box center [331, 130] width 19 height 10
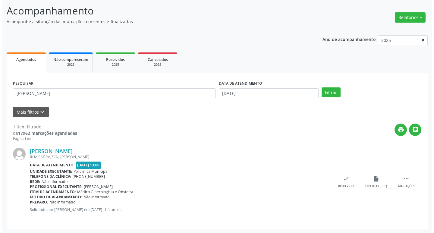
scroll to position [38, 0]
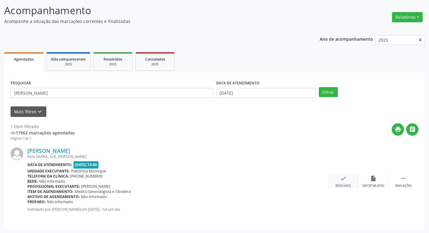
click at [348, 179] on div "check Resolvido" at bounding box center [343, 181] width 30 height 13
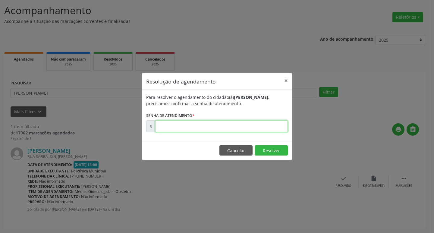
click at [249, 127] on input "text" at bounding box center [221, 126] width 132 height 12
type input "00178975"
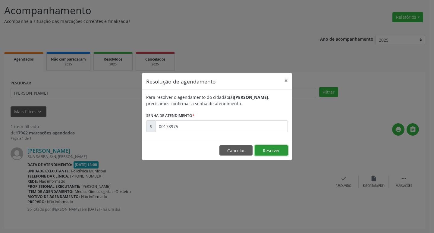
click at [287, 153] on button "Resolver" at bounding box center [270, 150] width 33 height 10
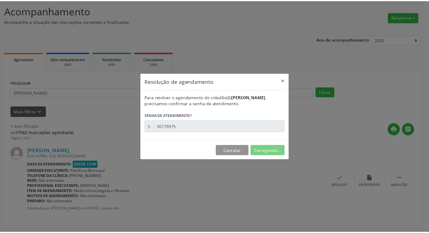
scroll to position [0, 0]
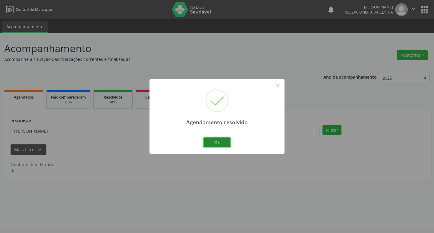
click at [228, 139] on button "Ok" at bounding box center [216, 142] width 27 height 10
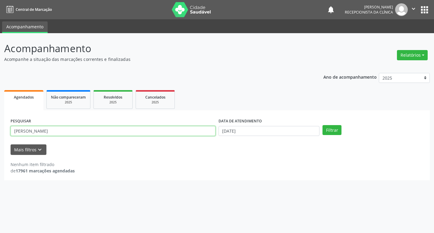
click at [74, 131] on input "[PERSON_NAME]" at bounding box center [113, 131] width 205 height 10
type input "m"
type input "ilario"
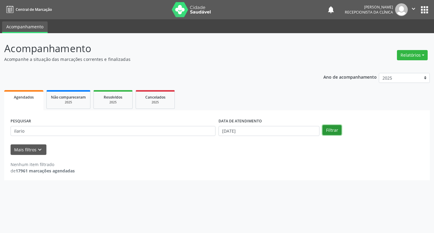
click at [336, 130] on button "Filtrar" at bounding box center [331, 130] width 19 height 10
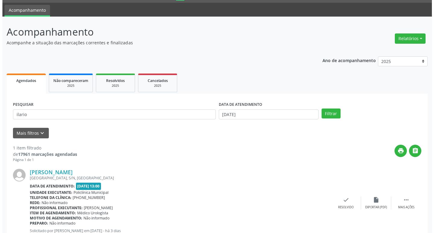
scroll to position [30, 0]
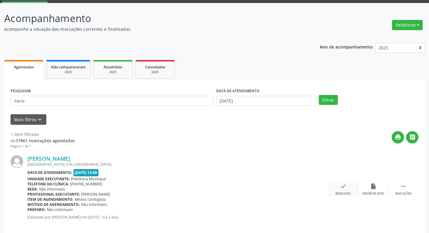
click at [337, 191] on div "check Resolvido" at bounding box center [343, 189] width 30 height 13
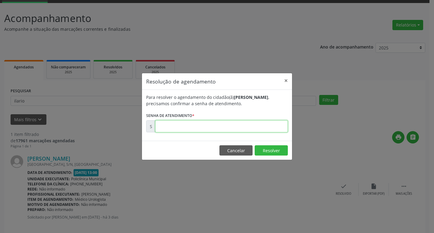
click at [244, 126] on input "text" at bounding box center [221, 126] width 132 height 12
type input "00178578"
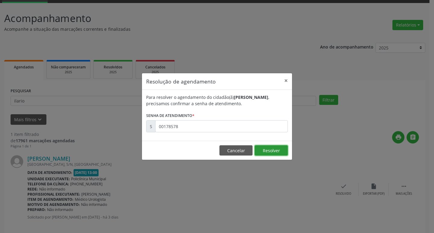
click at [274, 148] on button "Resolver" at bounding box center [270, 150] width 33 height 10
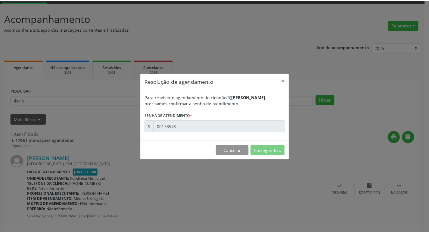
scroll to position [0, 0]
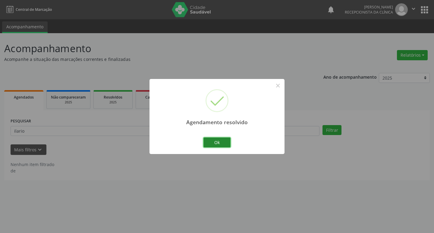
click at [227, 141] on button "Ok" at bounding box center [216, 142] width 27 height 10
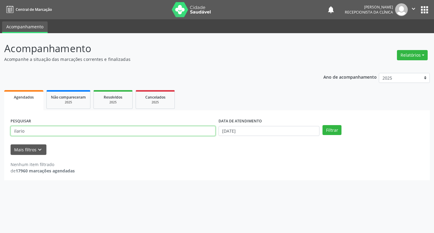
click at [60, 132] on input "ilario" at bounding box center [113, 131] width 205 height 10
type input "i"
click at [329, 132] on button "Filtrar" at bounding box center [331, 130] width 19 height 10
drag, startPoint x: 49, startPoint y: 132, endPoint x: 51, endPoint y: 130, distance: 3.3
click at [49, 131] on input "raizel" at bounding box center [113, 131] width 205 height 10
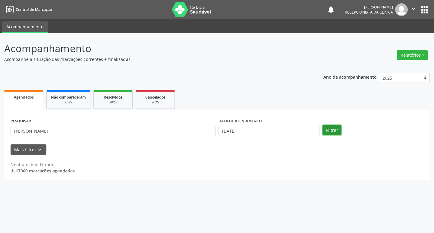
click at [333, 131] on button "Filtrar" at bounding box center [331, 130] width 19 height 10
click at [54, 133] on input "[PERSON_NAME]" at bounding box center [113, 131] width 205 height 10
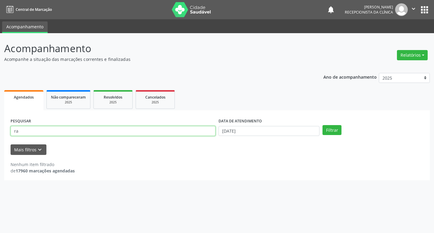
type input "r"
type input "[PERSON_NAME]"
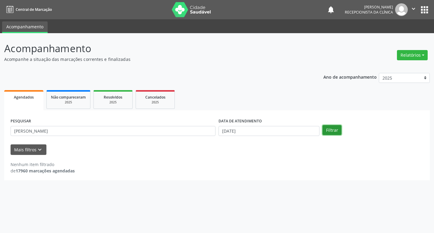
click at [328, 130] on button "Filtrar" at bounding box center [331, 130] width 19 height 10
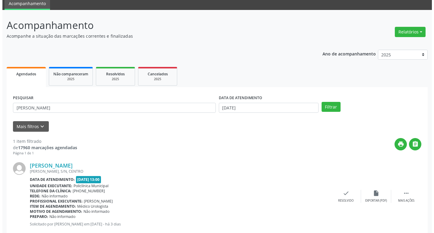
scroll to position [38, 0]
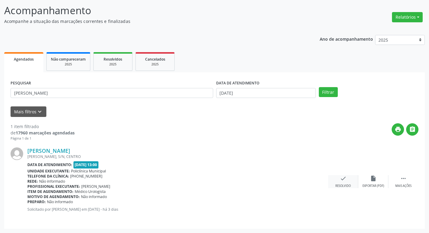
click at [350, 184] on div "Resolvido" at bounding box center [342, 186] width 15 height 4
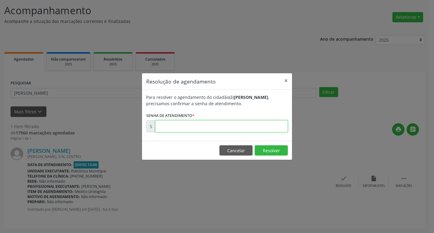
click at [244, 126] on input "text" at bounding box center [221, 126] width 132 height 12
type input "00178577"
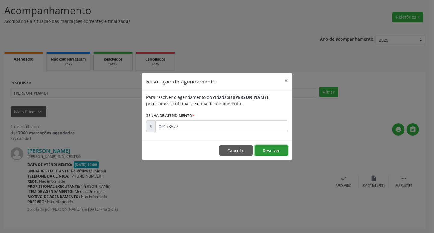
click at [265, 151] on button "Resolver" at bounding box center [270, 150] width 33 height 10
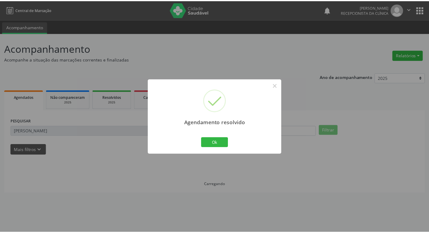
scroll to position [0, 0]
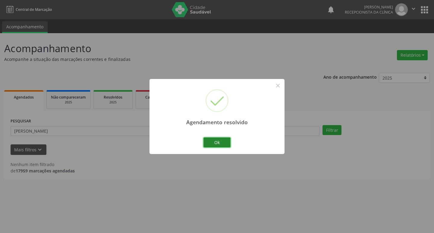
click at [225, 144] on button "Ok" at bounding box center [216, 142] width 27 height 10
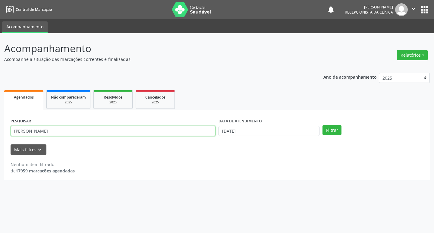
click at [86, 130] on input "[PERSON_NAME]" at bounding box center [113, 131] width 205 height 10
type input "a"
click at [36, 132] on input "[PERSON_NAME]" at bounding box center [113, 131] width 205 height 10
type input "[PERSON_NAME]"
click at [325, 130] on button "Filtrar" at bounding box center [331, 130] width 19 height 10
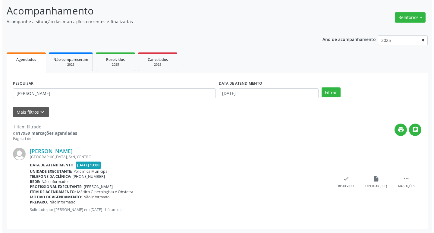
scroll to position [38, 0]
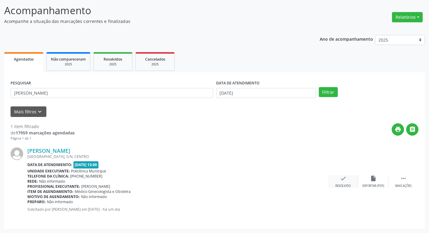
click at [343, 183] on div "check Resolvido" at bounding box center [343, 181] width 30 height 13
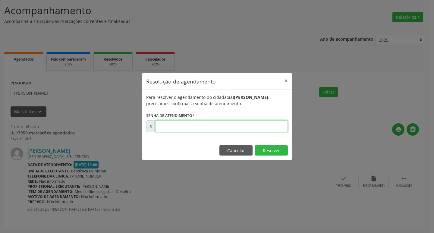
click at [229, 126] on input "text" at bounding box center [221, 126] width 132 height 12
type input "00179008"
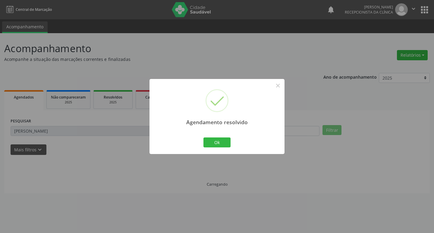
scroll to position [0, 0]
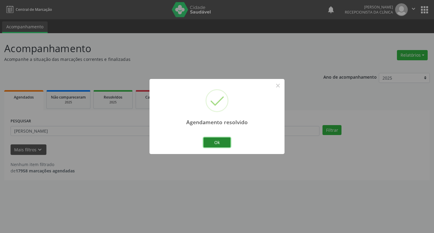
click at [207, 143] on button "Ok" at bounding box center [216, 142] width 27 height 10
